Goal: Contribute content: Add original content to the website for others to see

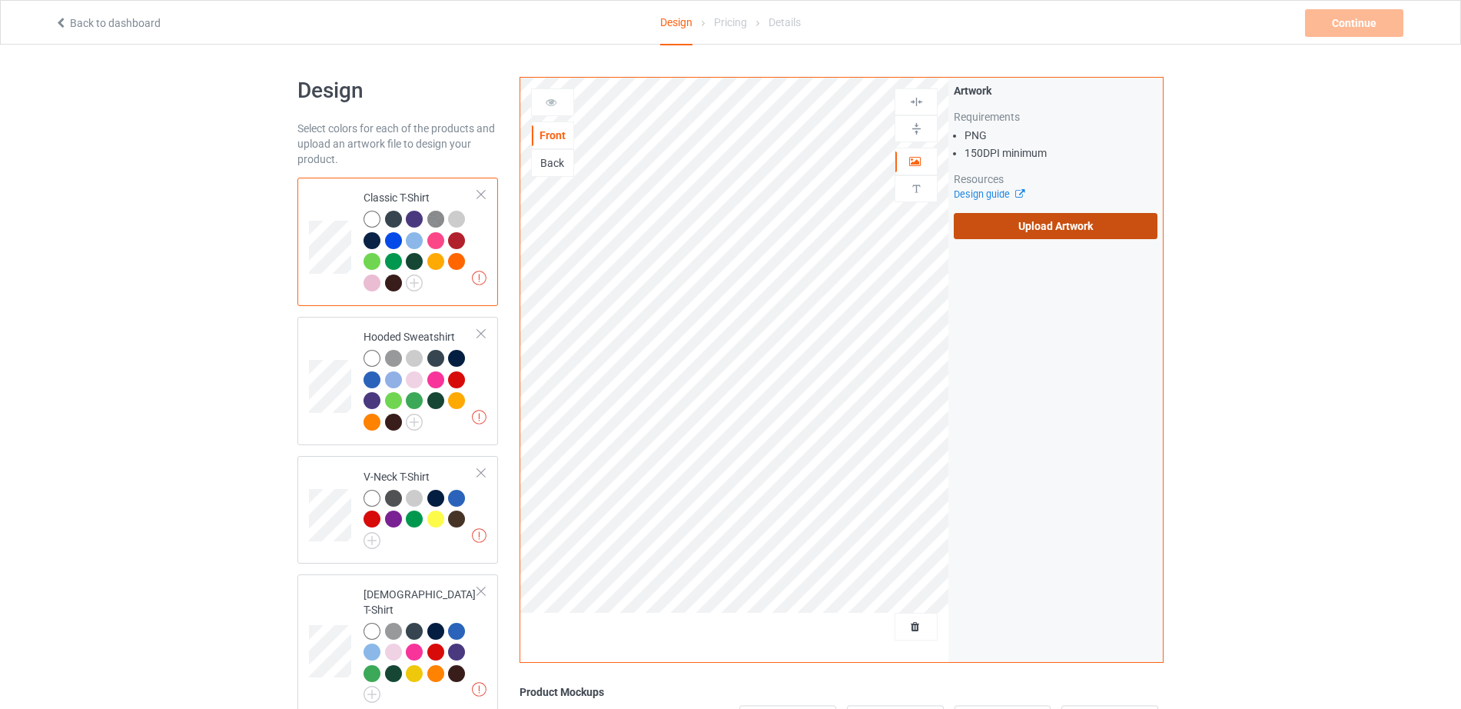
click at [1011, 224] on label "Upload Artwork" at bounding box center [1056, 226] width 204 height 26
click at [0, 0] on input "Upload Artwork" at bounding box center [0, 0] width 0 height 0
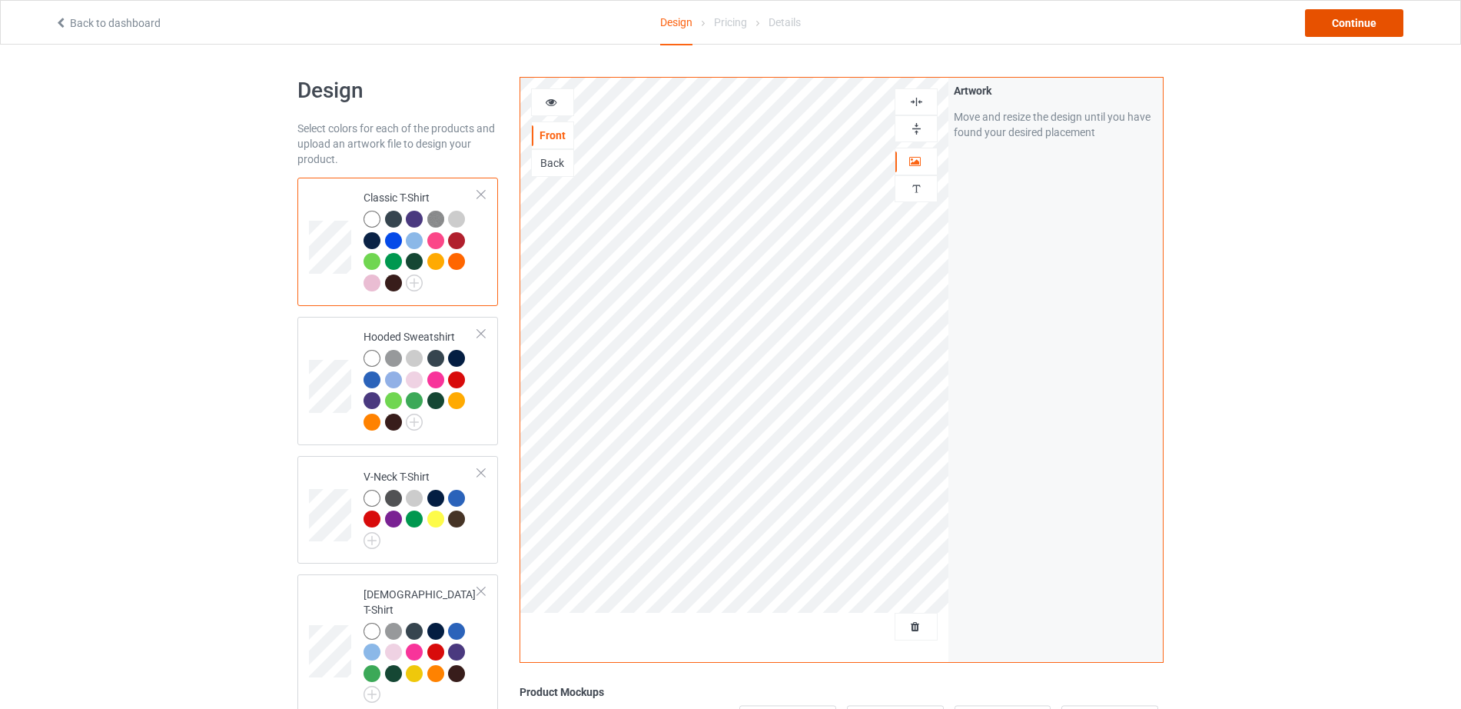
click at [1356, 25] on div "Continue" at bounding box center [1354, 23] width 98 height 28
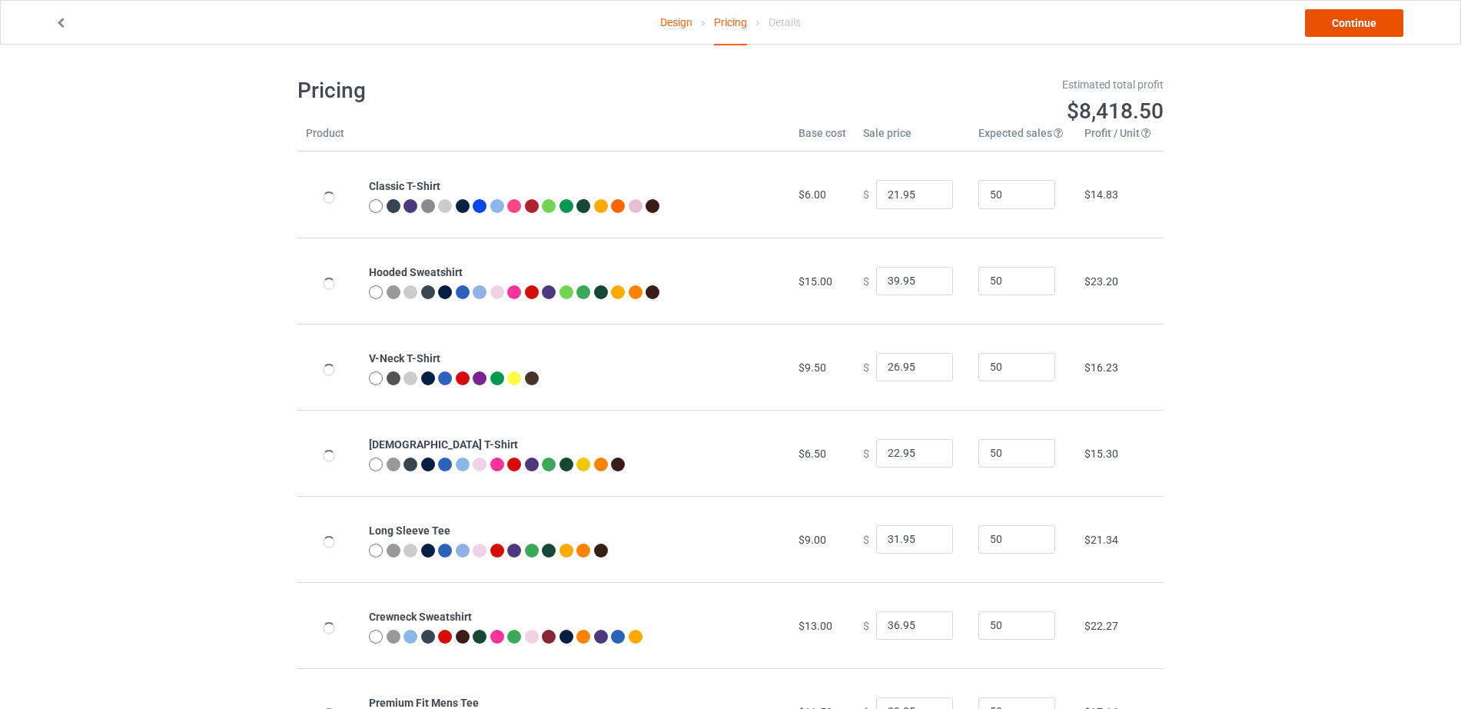
click at [1356, 25] on link "Continue" at bounding box center [1354, 23] width 98 height 28
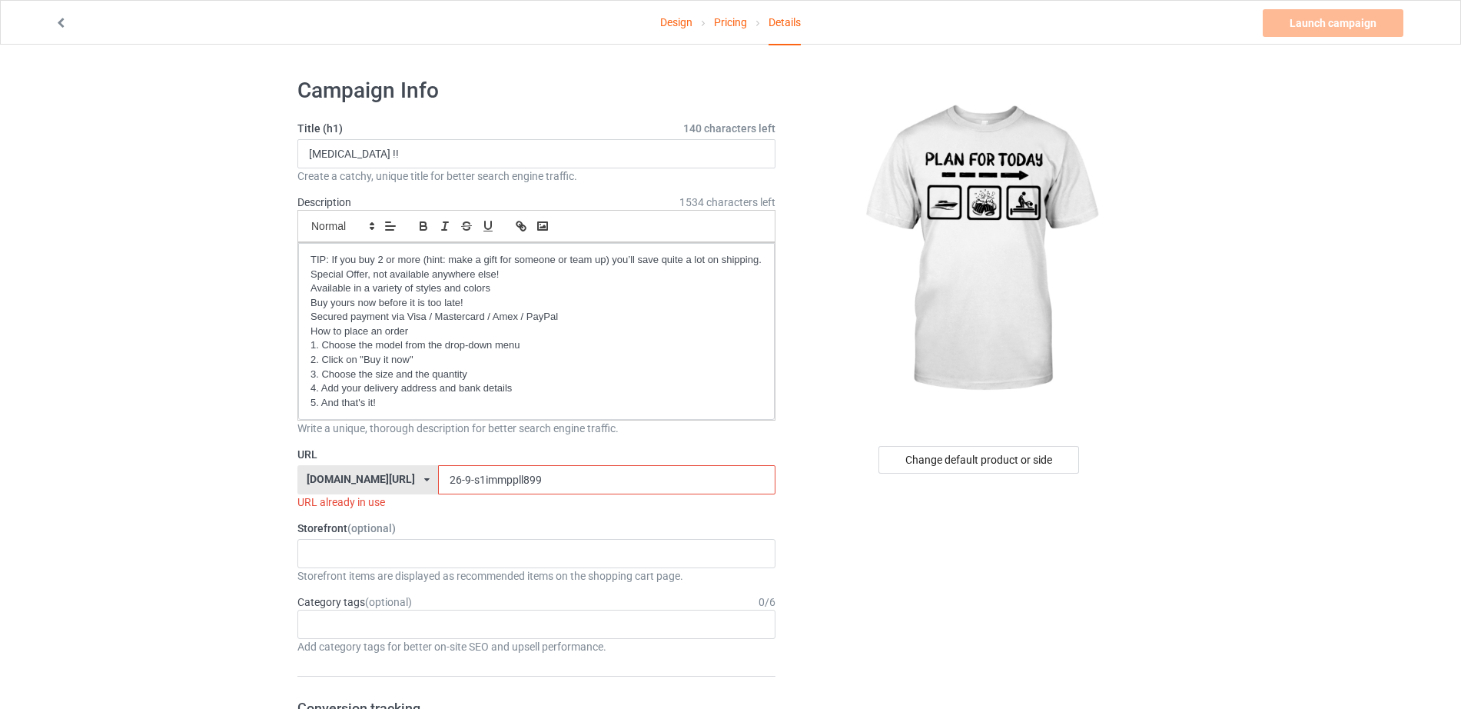
drag, startPoint x: 427, startPoint y: 477, endPoint x: 344, endPoint y: 490, distance: 84.1
click at [344, 492] on div "[DOMAIN_NAME][URL] [DOMAIN_NAME][URL] 587d0d41cee36fd012c64a69 26-9-s1immppll899" at bounding box center [536, 479] width 478 height 29
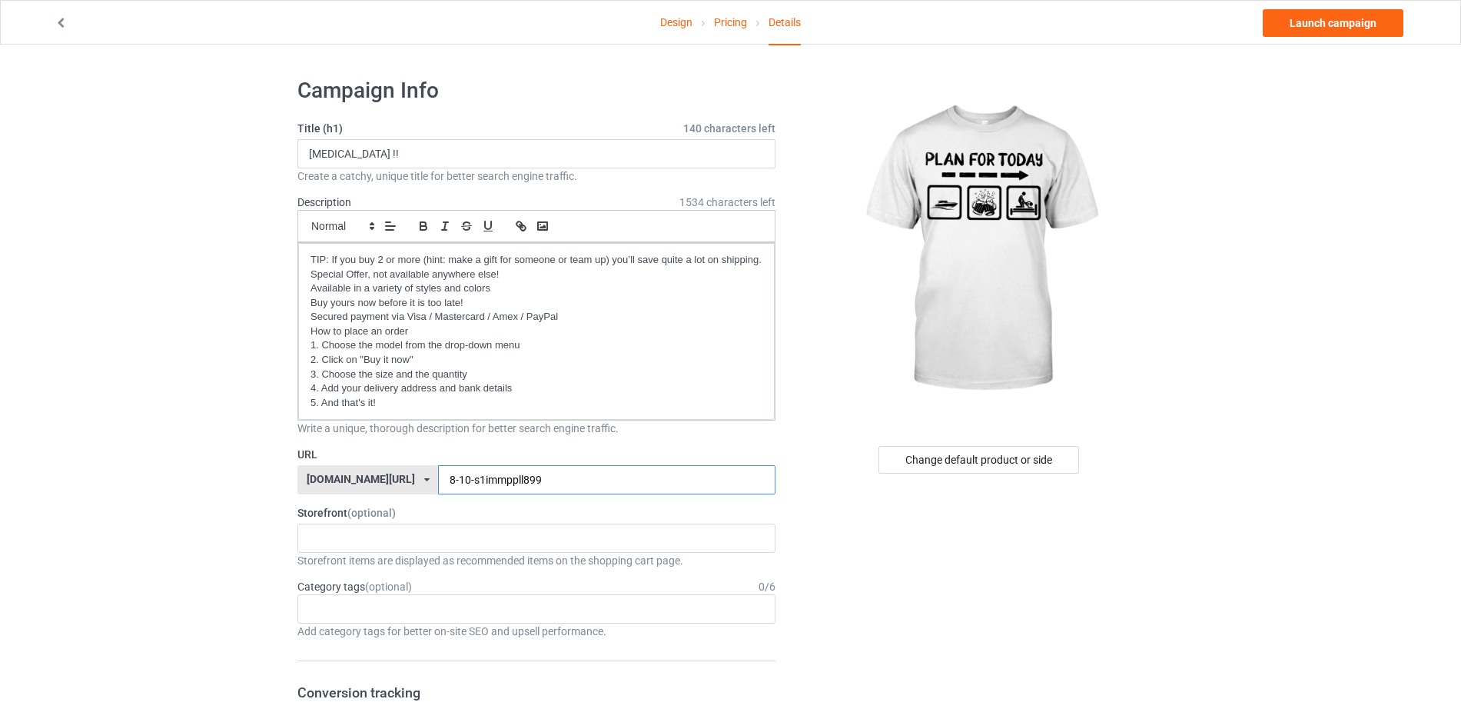
drag, startPoint x: 510, startPoint y: 482, endPoint x: 429, endPoint y: 496, distance: 82.6
drag, startPoint x: 518, startPoint y: 477, endPoint x: 329, endPoint y: 490, distance: 189.5
click at [329, 490] on div "teechip.com/ teechip.com/ 587d0d41cee36fd012c64a69 8-10-pllanffboatzx" at bounding box center [536, 479] width 478 height 29
type input "8-10-pllanffboatzx"
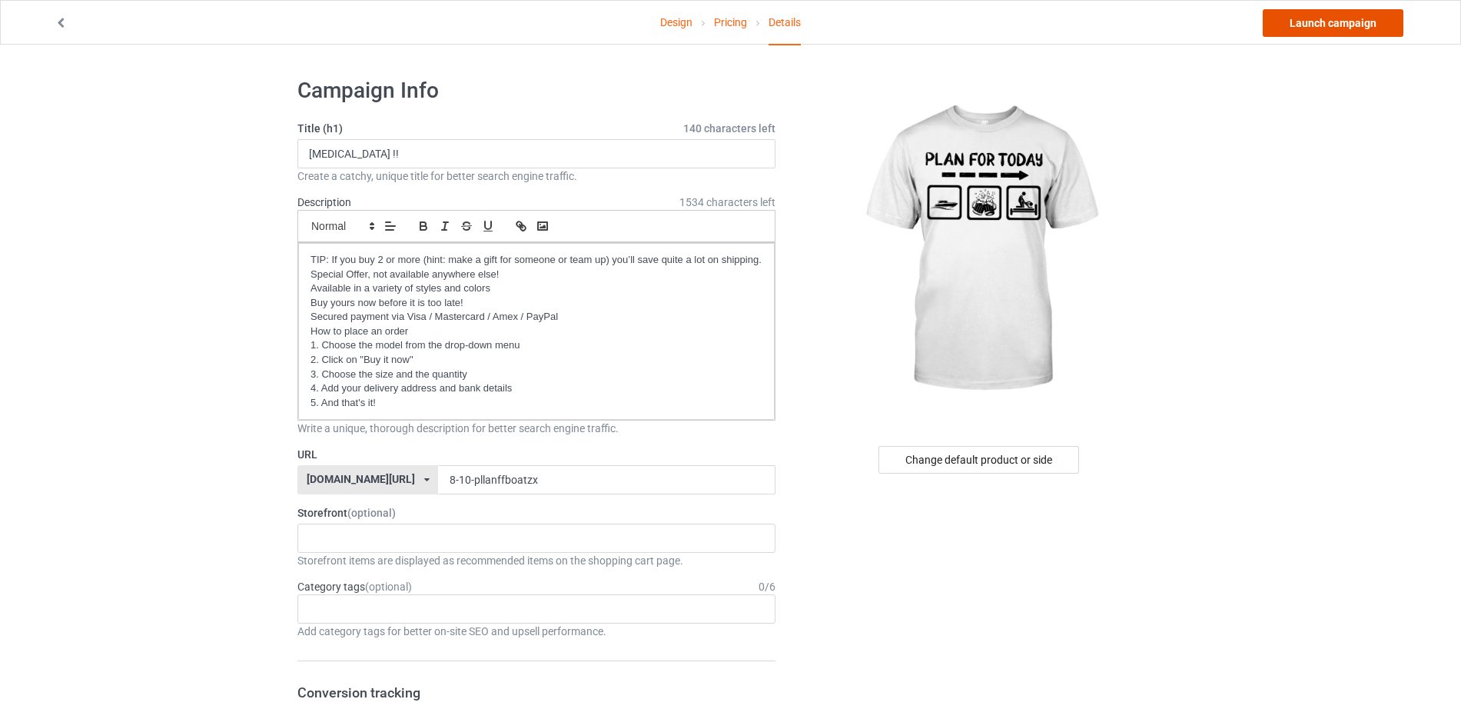
click at [1299, 25] on link "Launch campaign" at bounding box center [1333, 23] width 141 height 28
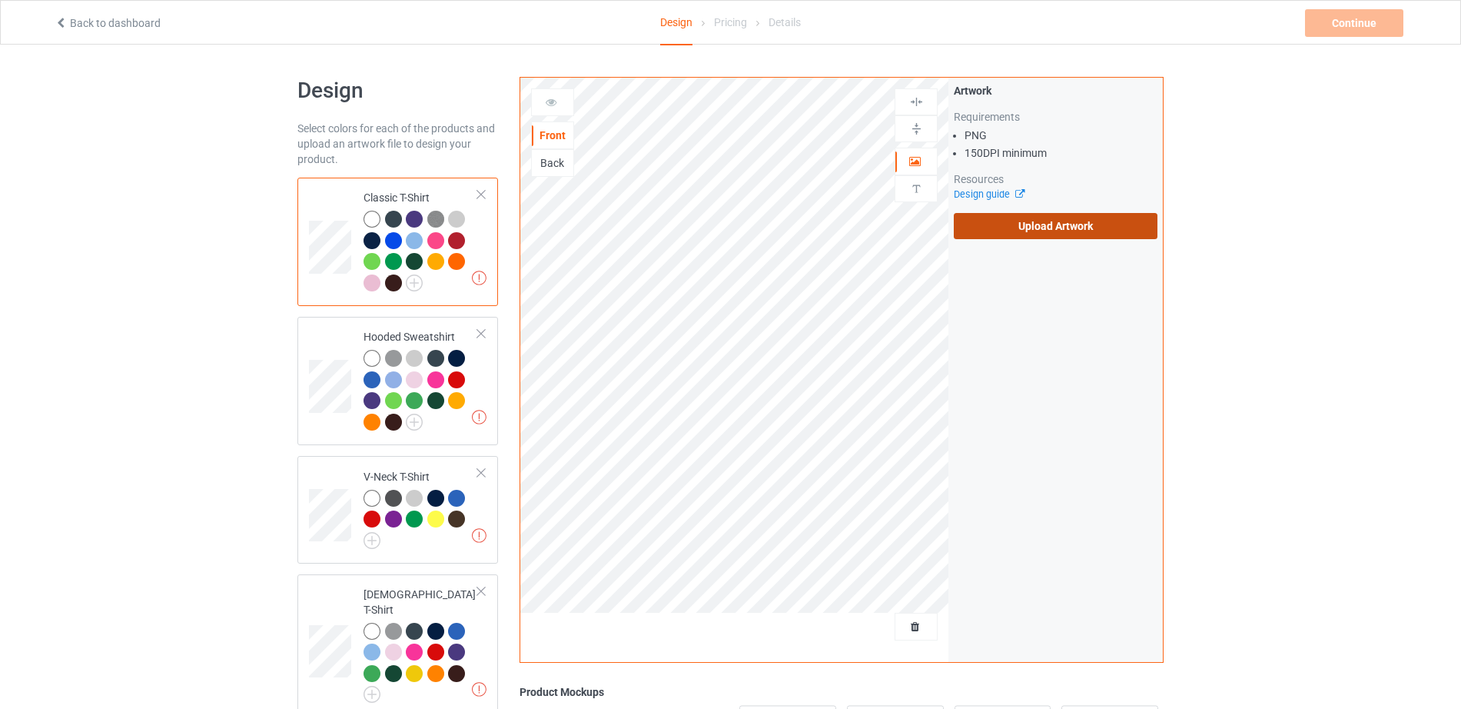
click at [1022, 229] on label "Upload Artwork" at bounding box center [1056, 226] width 204 height 26
click at [0, 0] on input "Upload Artwork" at bounding box center [0, 0] width 0 height 0
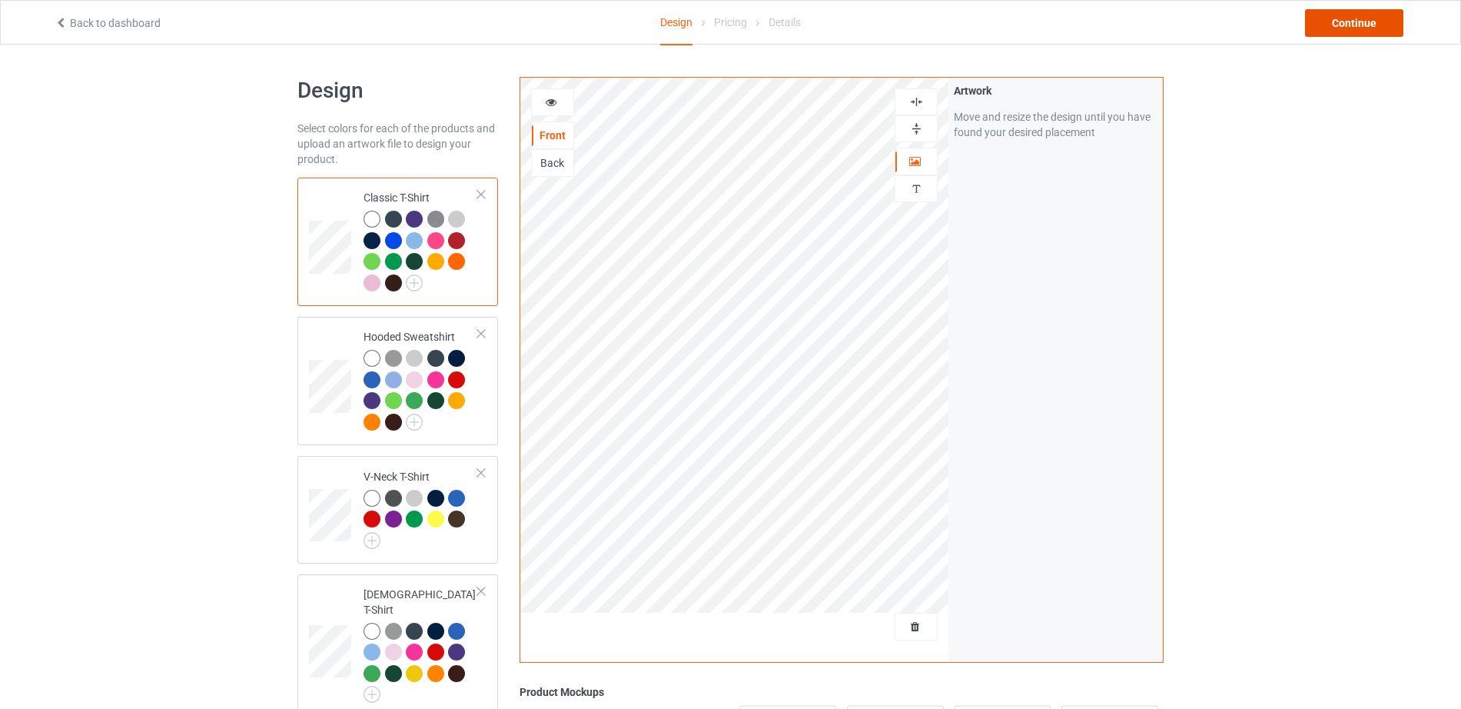
click at [1340, 27] on div "Continue" at bounding box center [1354, 23] width 98 height 28
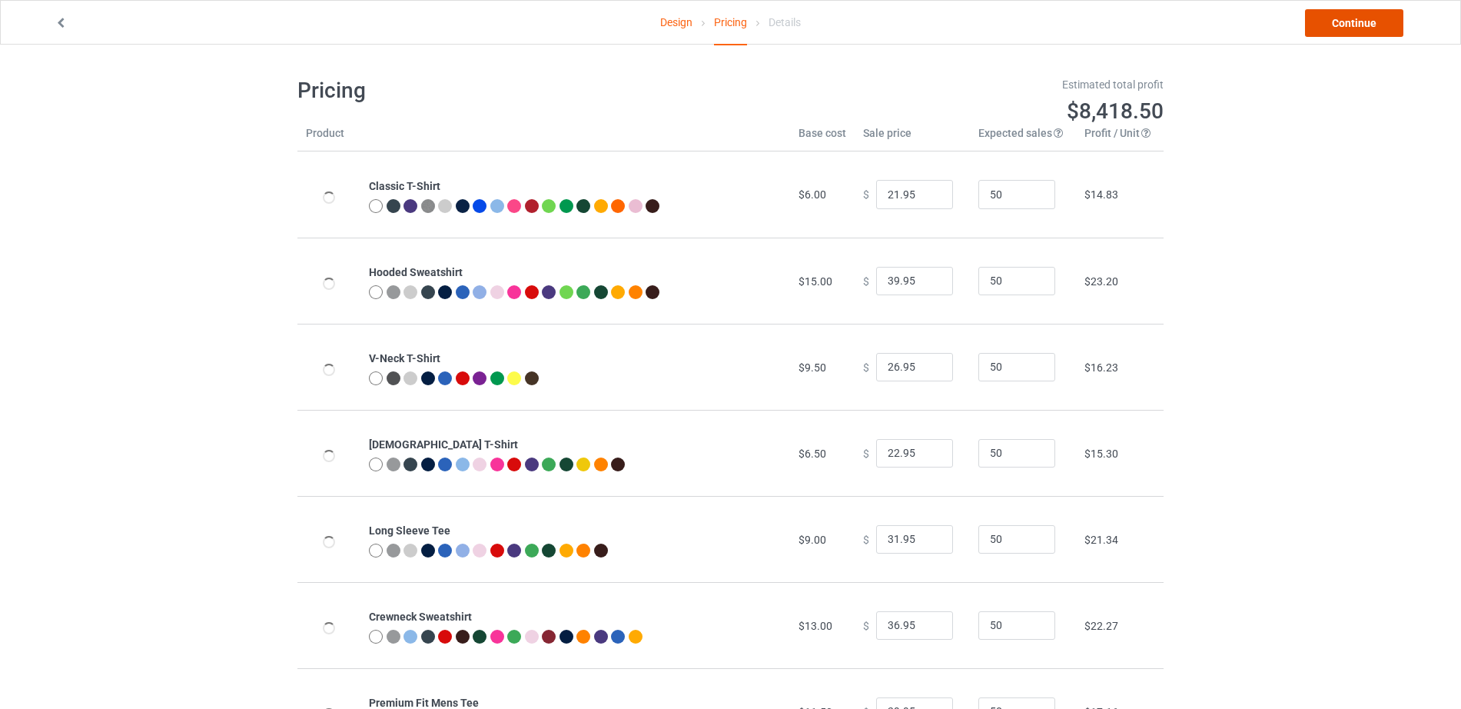
click at [1340, 27] on link "Continue" at bounding box center [1354, 23] width 98 height 28
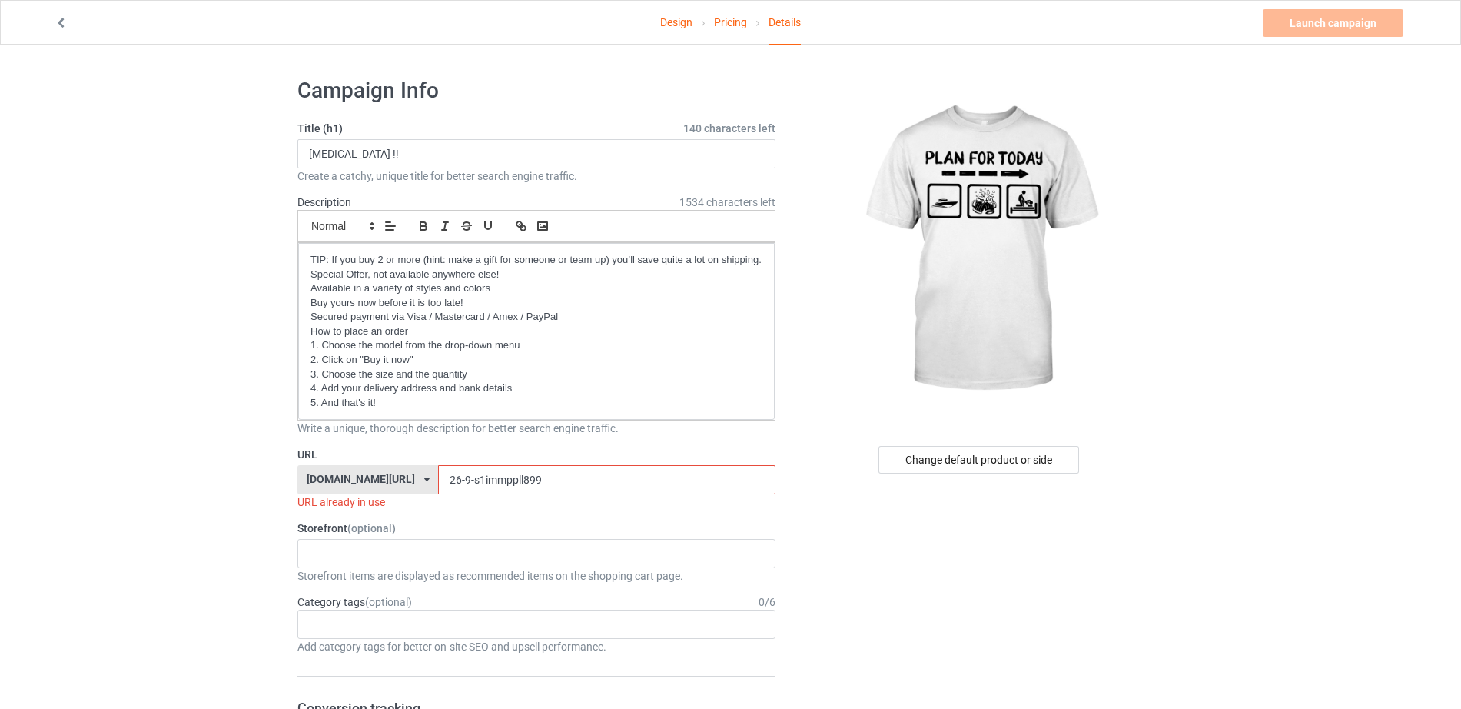
drag, startPoint x: 425, startPoint y: 489, endPoint x: 357, endPoint y: 485, distance: 67.7
click at [341, 491] on div "[DOMAIN_NAME][URL] [DOMAIN_NAME][URL] 587d0d41cee36fd012c64a69 26-9-s1immppll899" at bounding box center [536, 479] width 478 height 29
paste input "8-10-pllanffboatzx"
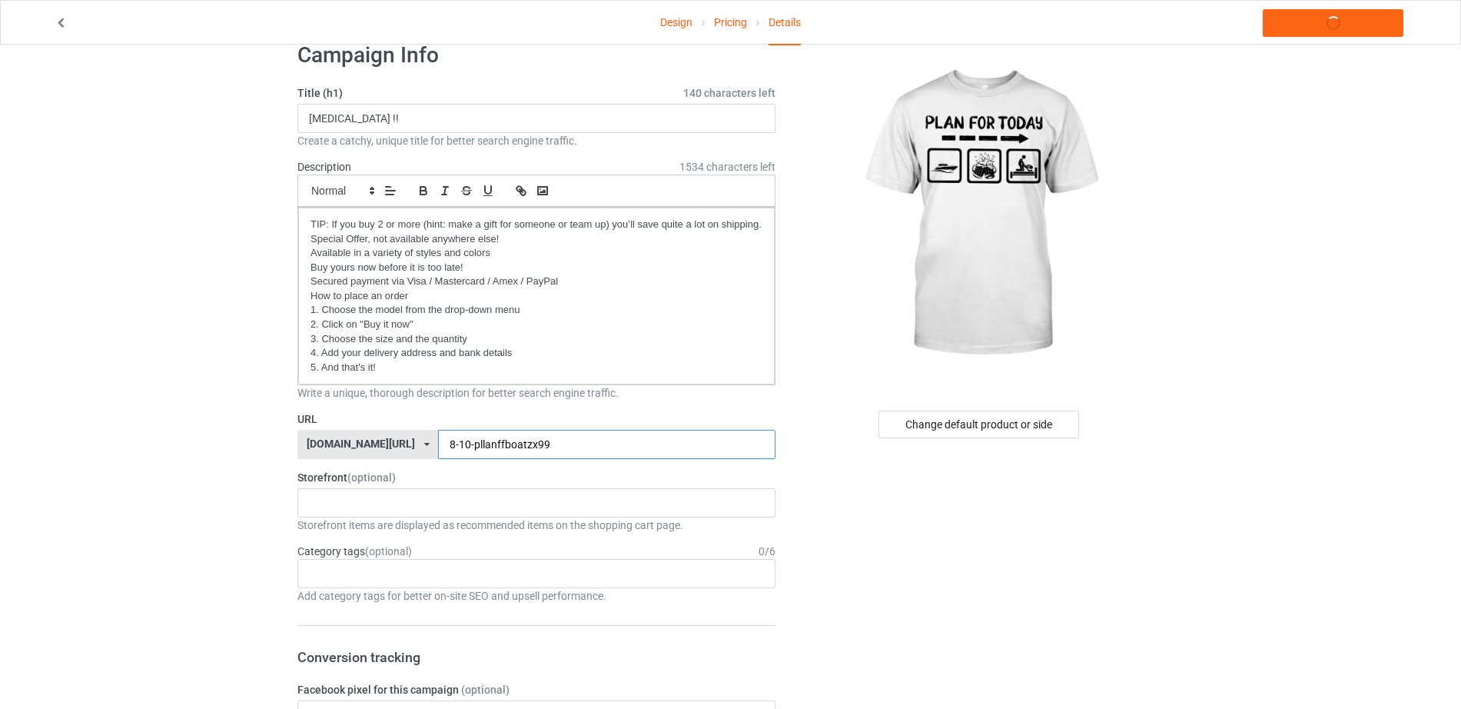
scroll to position [96, 0]
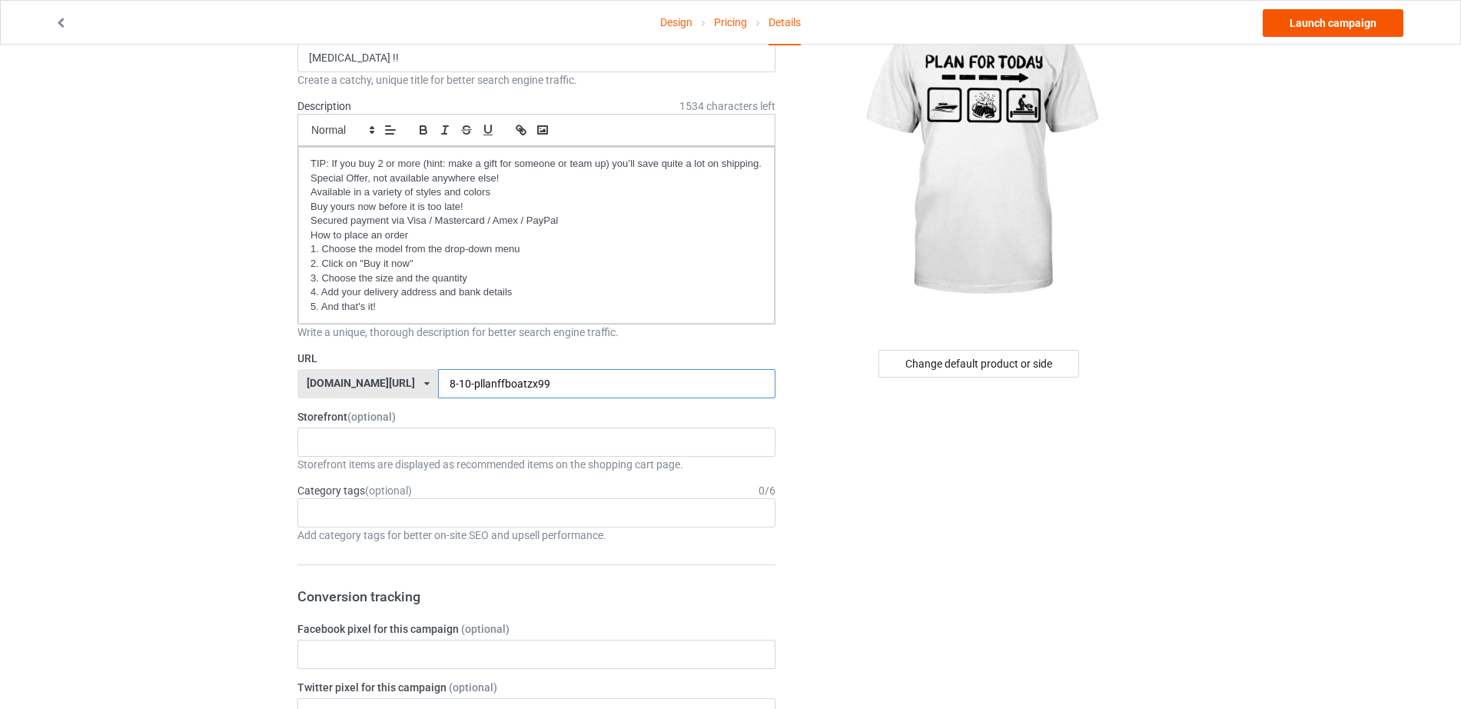
type input "8-10-pllanffboatzx99"
click at [1320, 26] on link "Launch campaign" at bounding box center [1333, 23] width 141 height 28
